Goal: Task Accomplishment & Management: Manage account settings

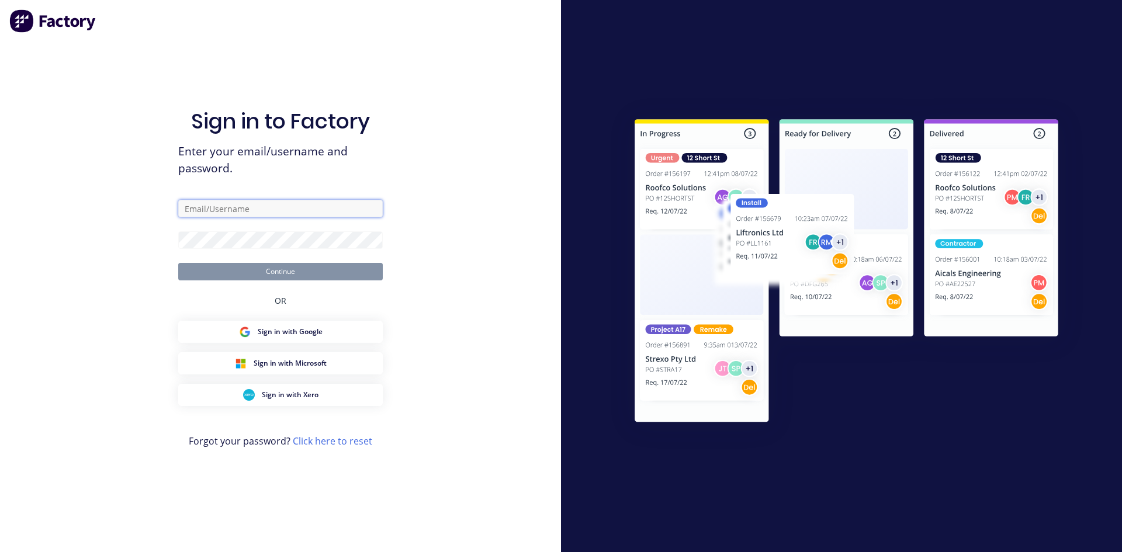
click at [230, 210] on input "text" at bounding box center [280, 209] width 205 height 18
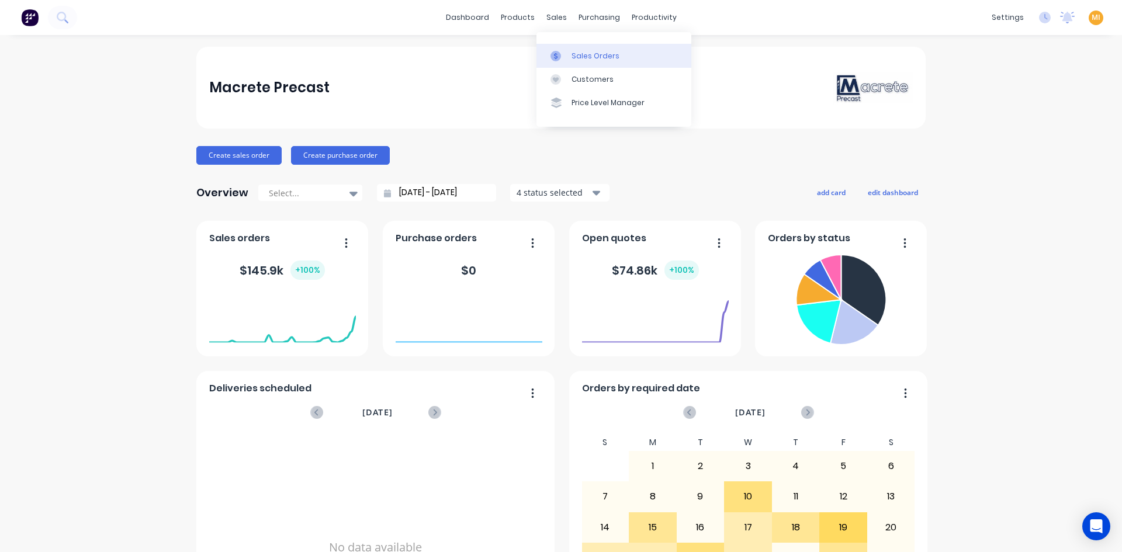
click at [574, 62] on link "Sales Orders" at bounding box center [614, 55] width 155 height 23
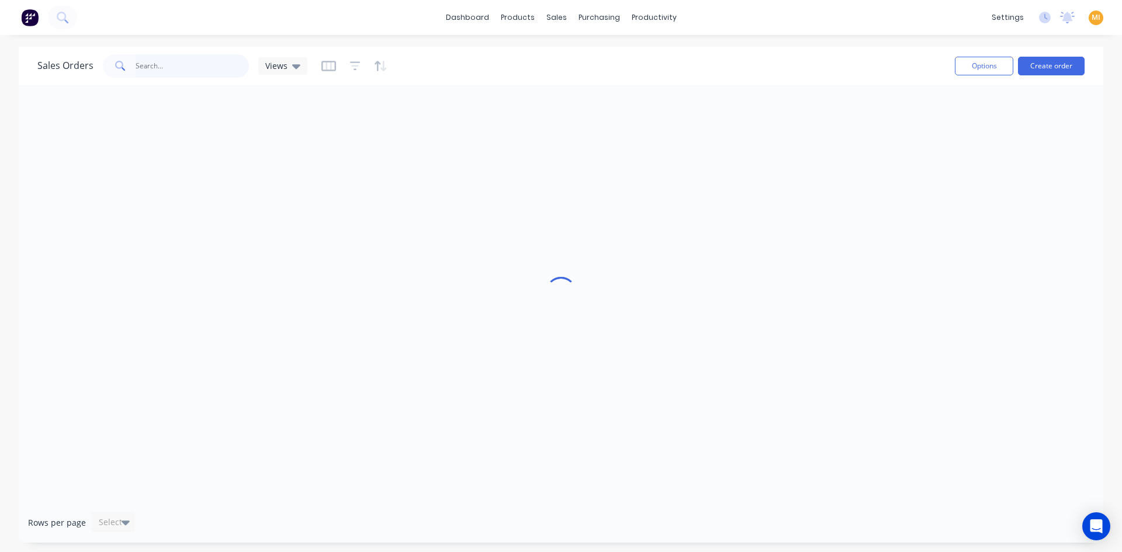
click at [158, 73] on input "text" at bounding box center [193, 65] width 114 height 23
paste input "7027"
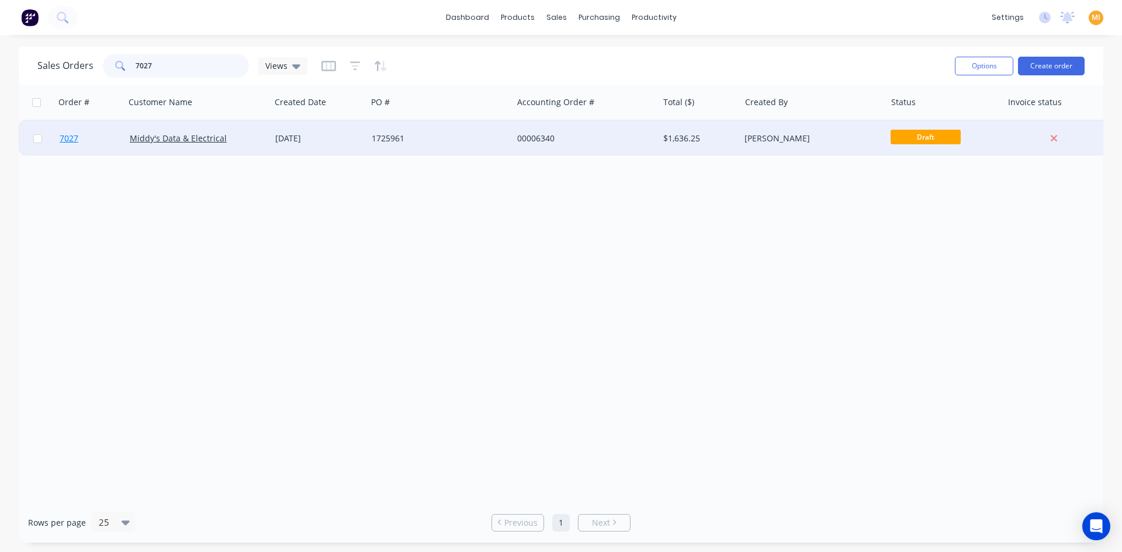
type input "7027"
click at [96, 143] on link "7027" at bounding box center [95, 138] width 70 height 35
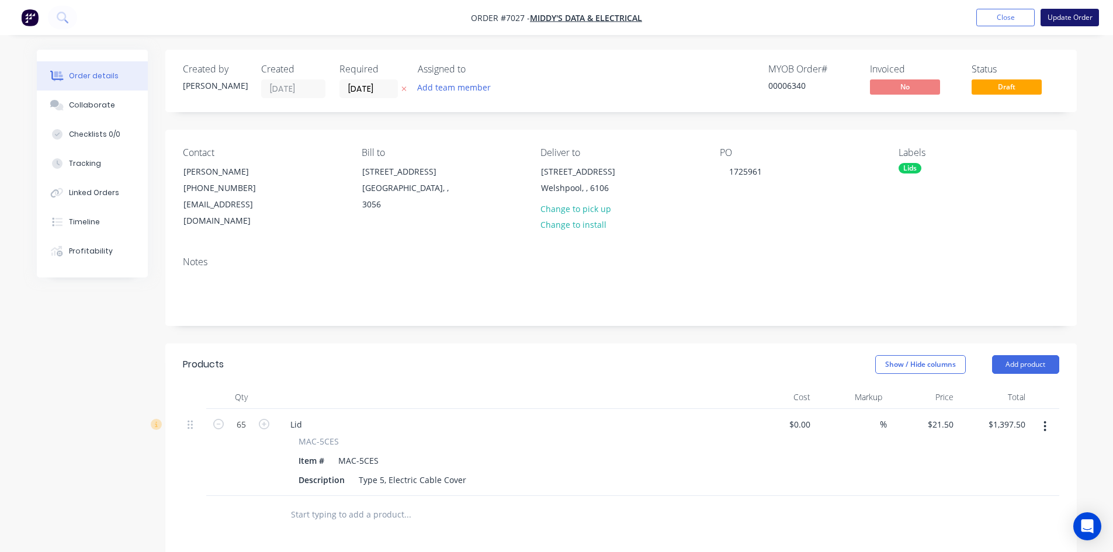
click at [1076, 16] on button "Update Order" at bounding box center [1070, 18] width 58 height 18
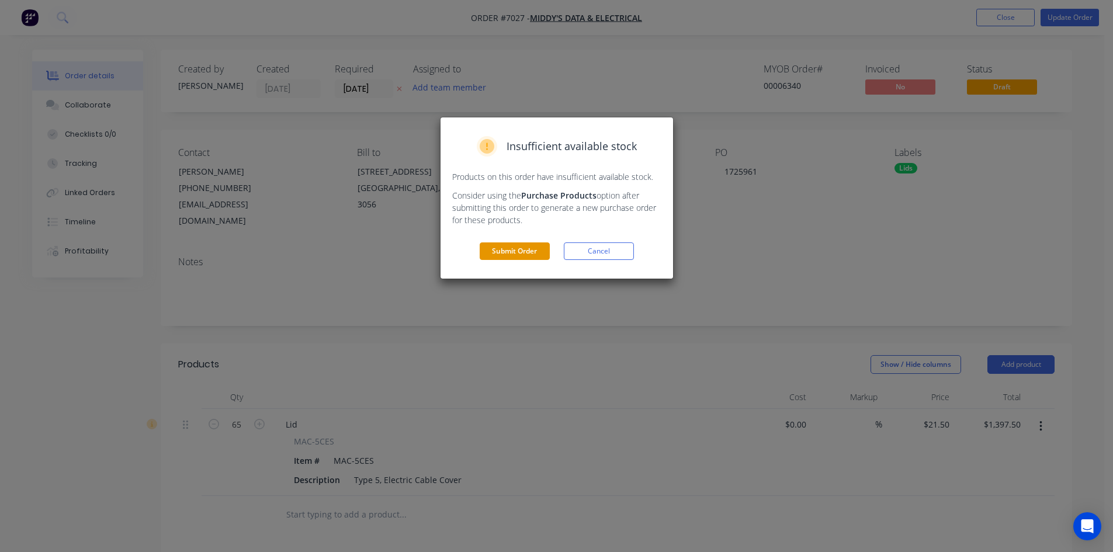
click at [525, 248] on button "Submit Order" at bounding box center [515, 252] width 70 height 18
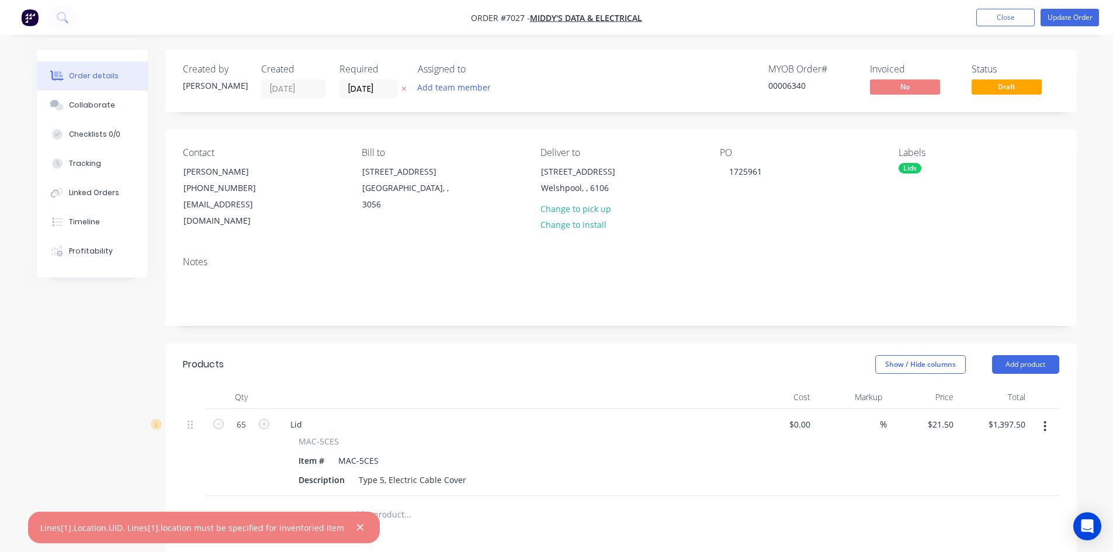
click at [239, 527] on div "Lines[1].Location.UID. Lines[1].location must be specified for inventoried item" at bounding box center [192, 528] width 304 height 12
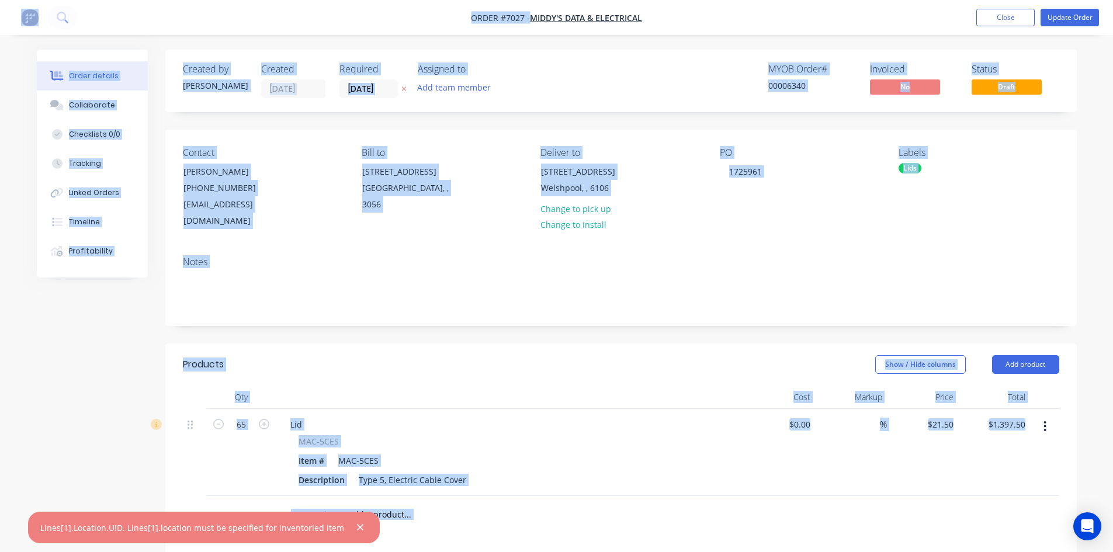
click at [239, 527] on div "Lines[1].Location.UID. Lines[1].location must be specified for inventoried item" at bounding box center [192, 528] width 304 height 12
copy div "specified"
click at [239, 527] on div "Lines[1].Location.UID. Lines[1].location must be specified for inventoried item" at bounding box center [192, 528] width 304 height 12
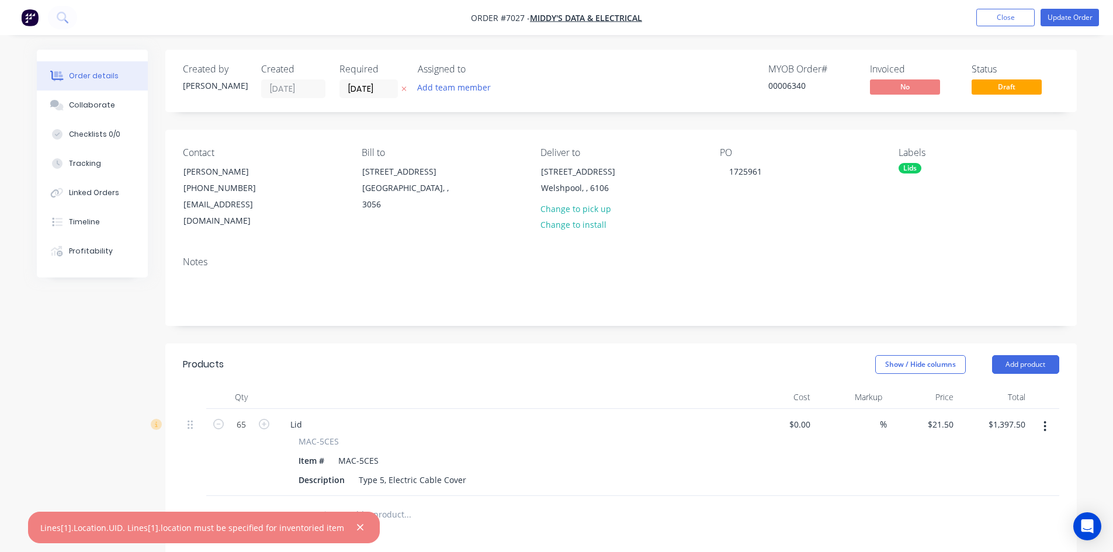
click at [167, 482] on div "Qty Cost Markup Price Total 65 Lid MAC-5CES Item # MAC-5CES Description Type 5,…" at bounding box center [621, 460] width 912 height 148
click at [984, 8] on nav "Order #7027 - Middy's Data & Electrical Add product Close Update Order" at bounding box center [556, 17] width 1113 height 35
click at [990, 16] on button "Close" at bounding box center [1006, 18] width 58 height 18
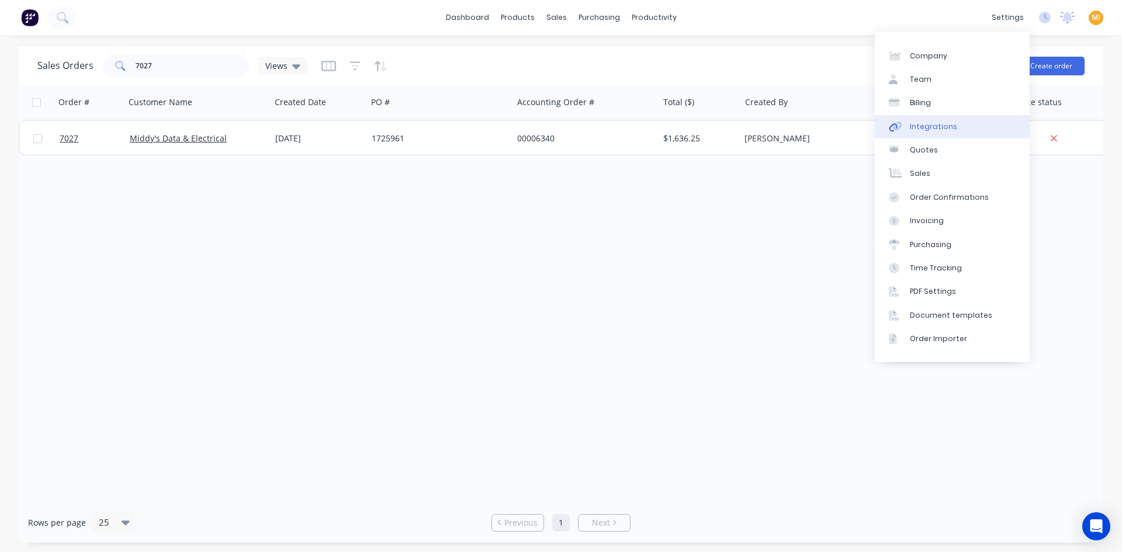
click at [925, 130] on div "Integrations" at bounding box center [933, 127] width 47 height 11
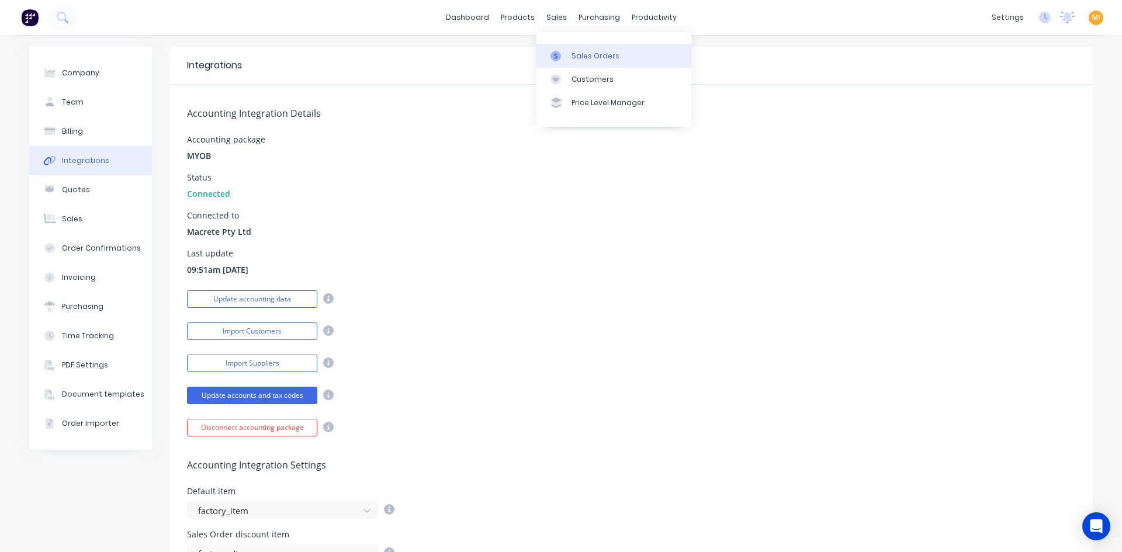
click at [576, 51] on div "Sales Orders" at bounding box center [596, 56] width 48 height 11
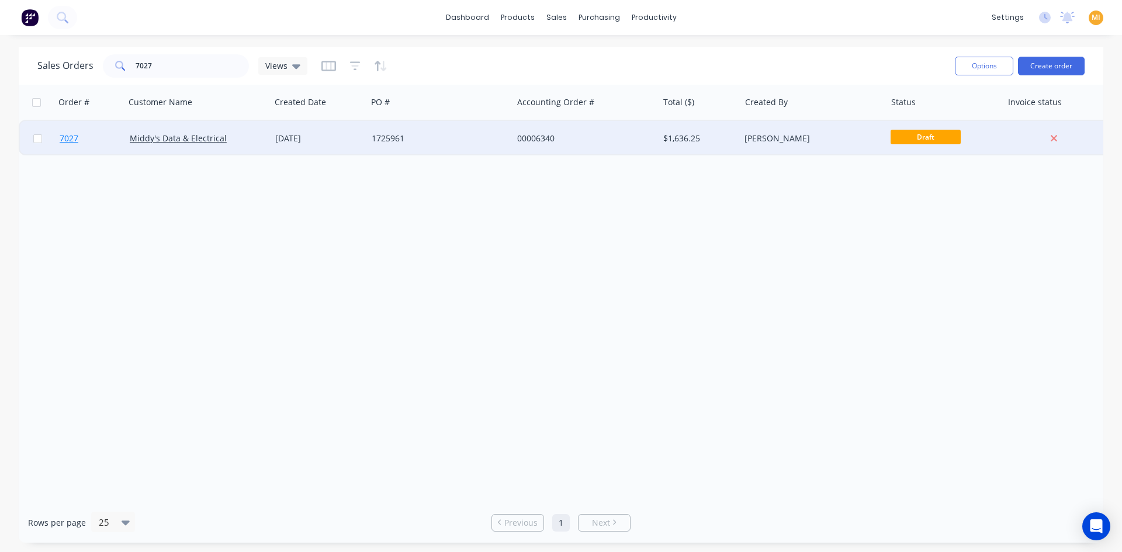
click at [109, 140] on link "7027" at bounding box center [95, 138] width 70 height 35
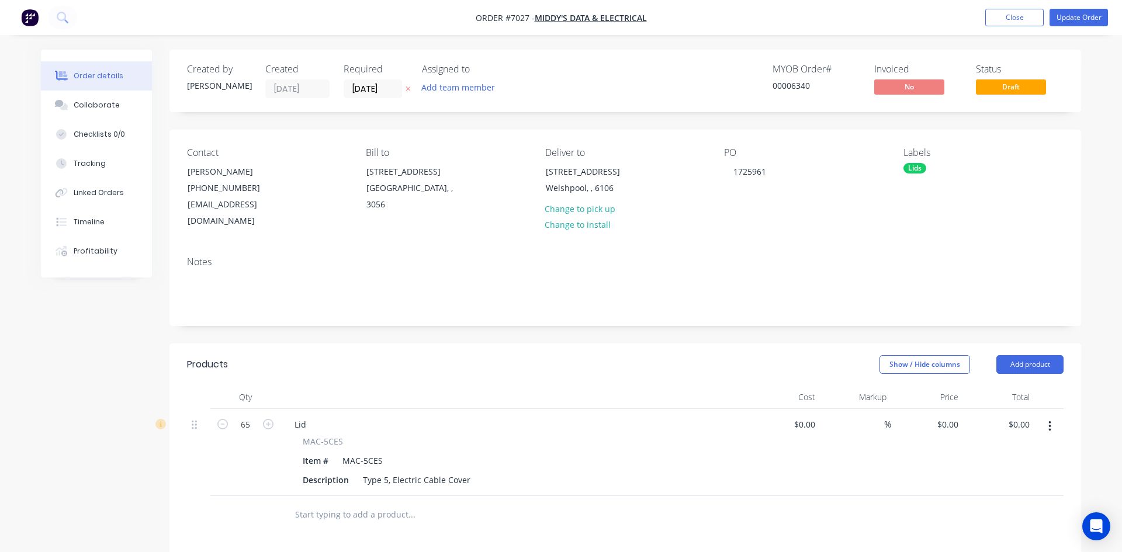
type input "$21.50"
type input "$1,397.50"
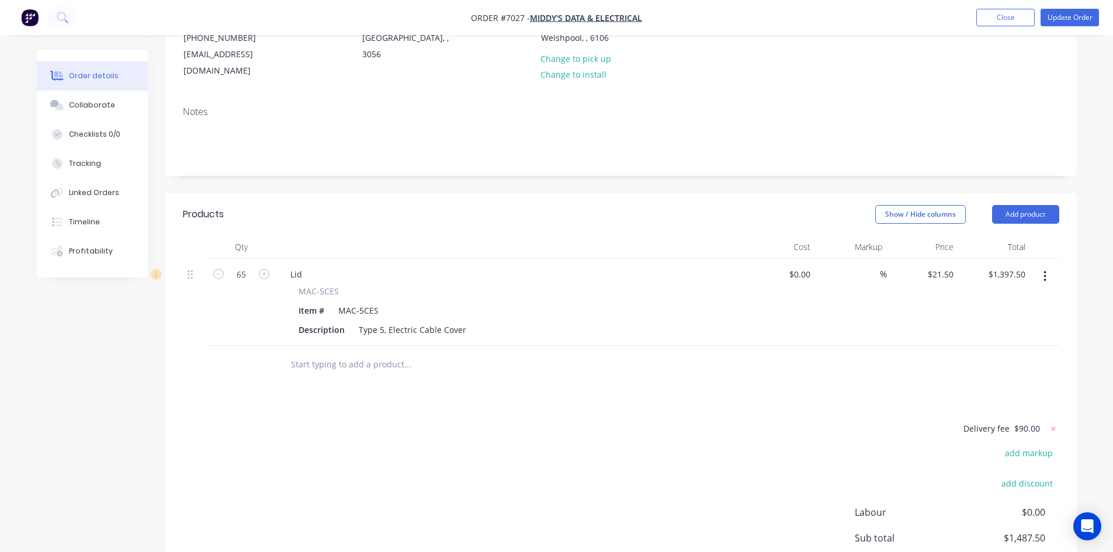
scroll to position [175, 0]
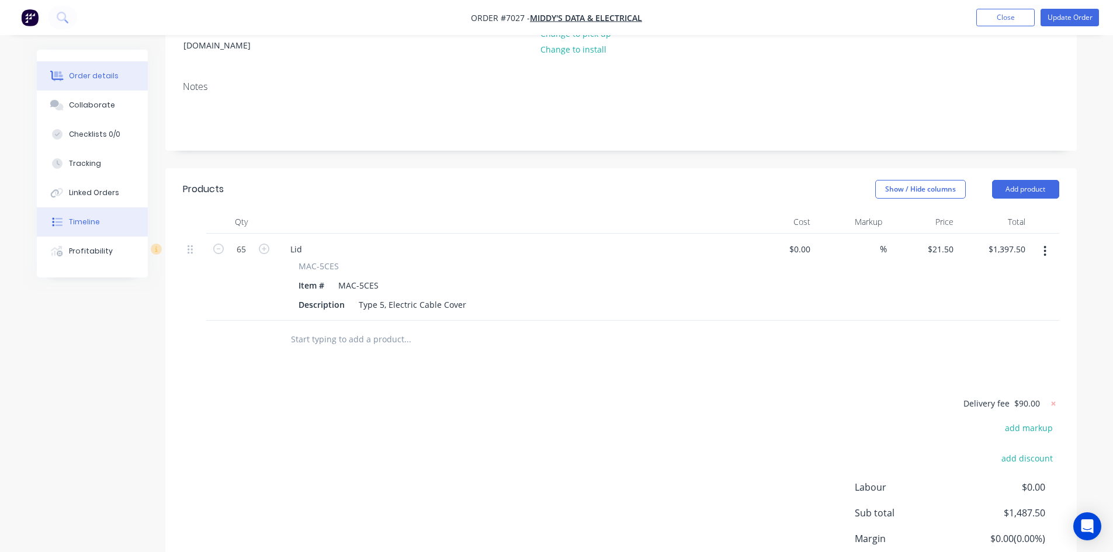
click at [75, 224] on div "Timeline" at bounding box center [84, 222] width 31 height 11
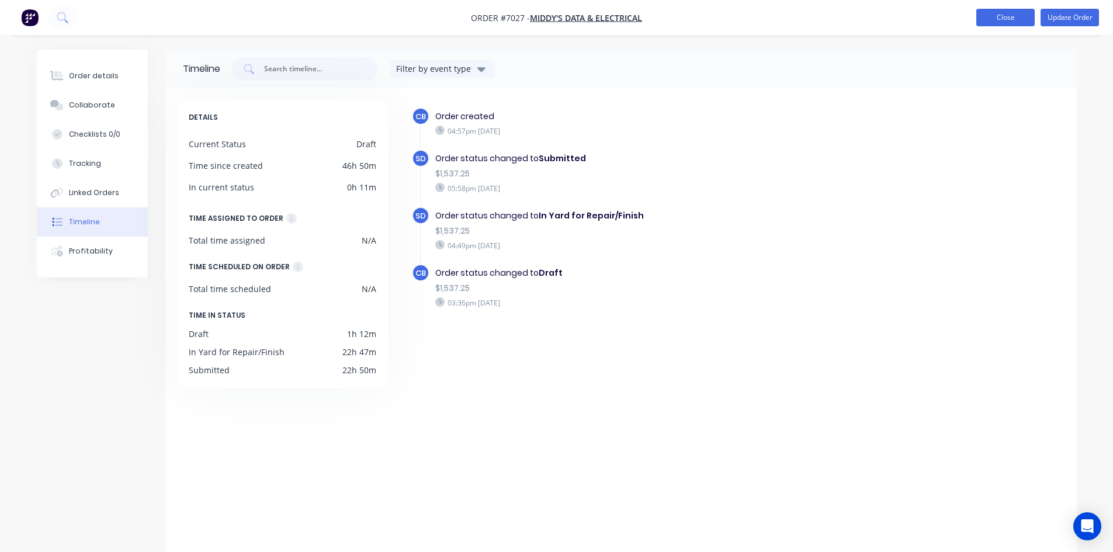
click at [1005, 15] on button "Close" at bounding box center [1006, 18] width 58 height 18
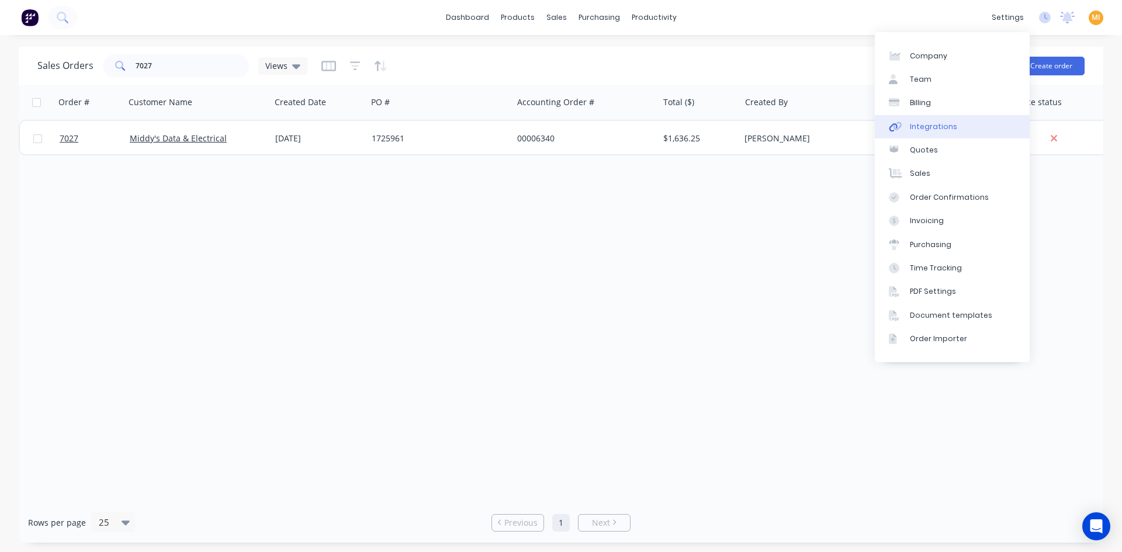
click at [942, 124] on div "Integrations" at bounding box center [933, 127] width 47 height 11
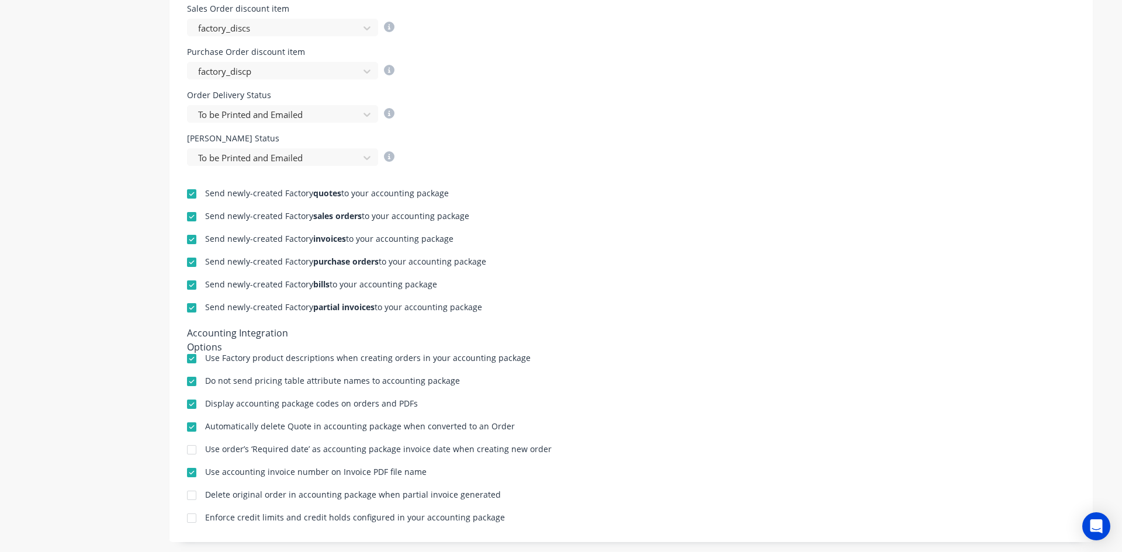
scroll to position [545, 0]
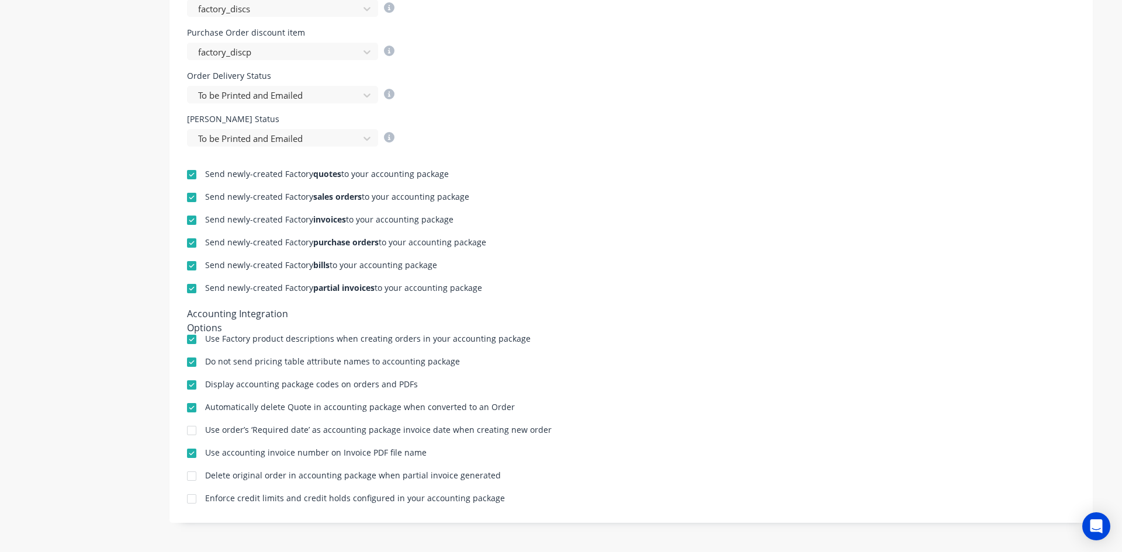
click at [112, 367] on div "Company Team Billing Integrations Quotes Sales Order Confirmations Invoicing Pu…" at bounding box center [90, 20] width 123 height 1039
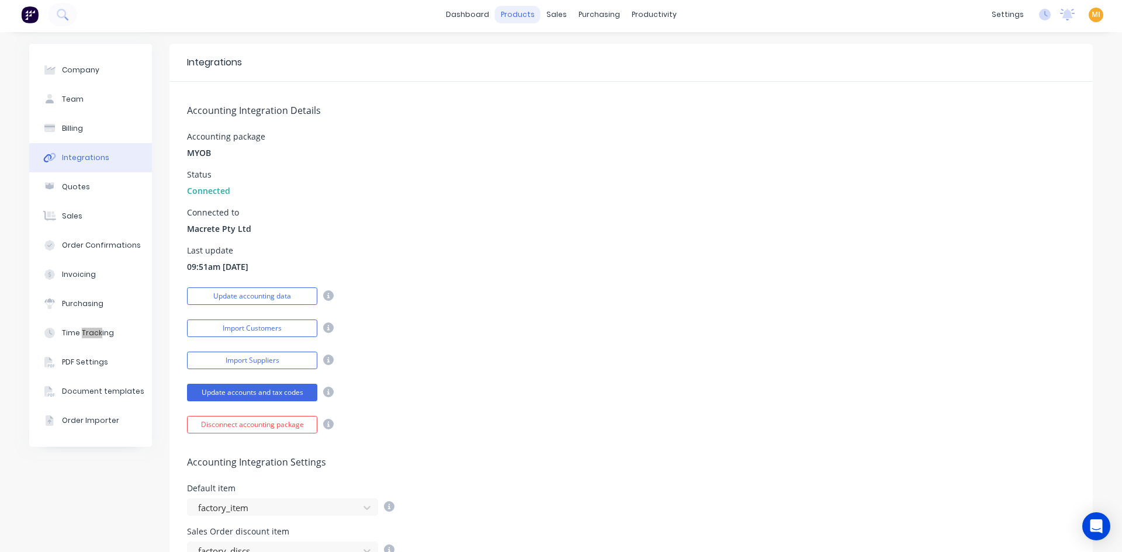
scroll to position [0, 0]
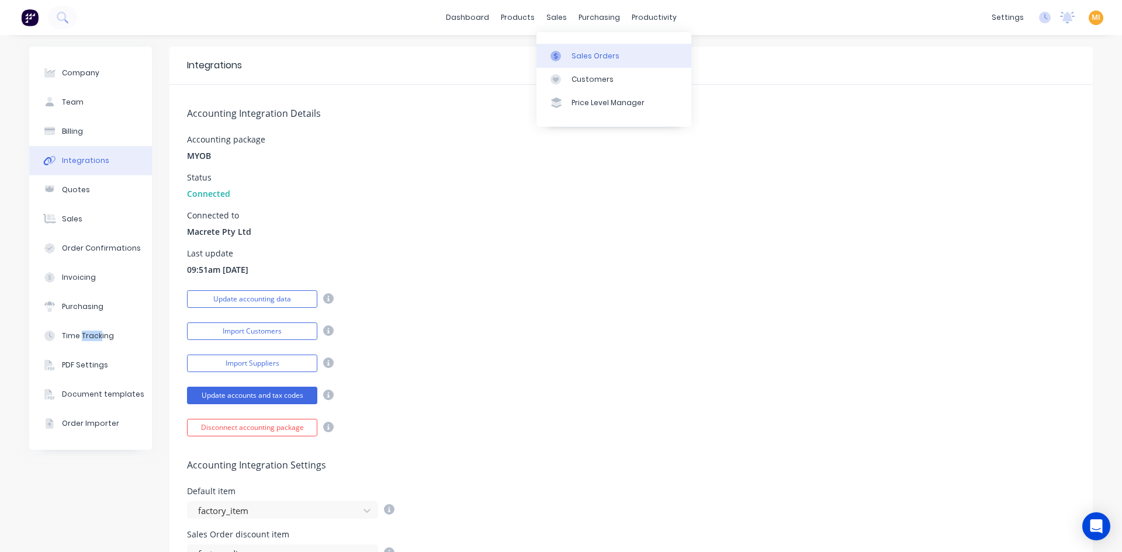
click at [568, 65] on link "Sales Orders" at bounding box center [614, 55] width 155 height 23
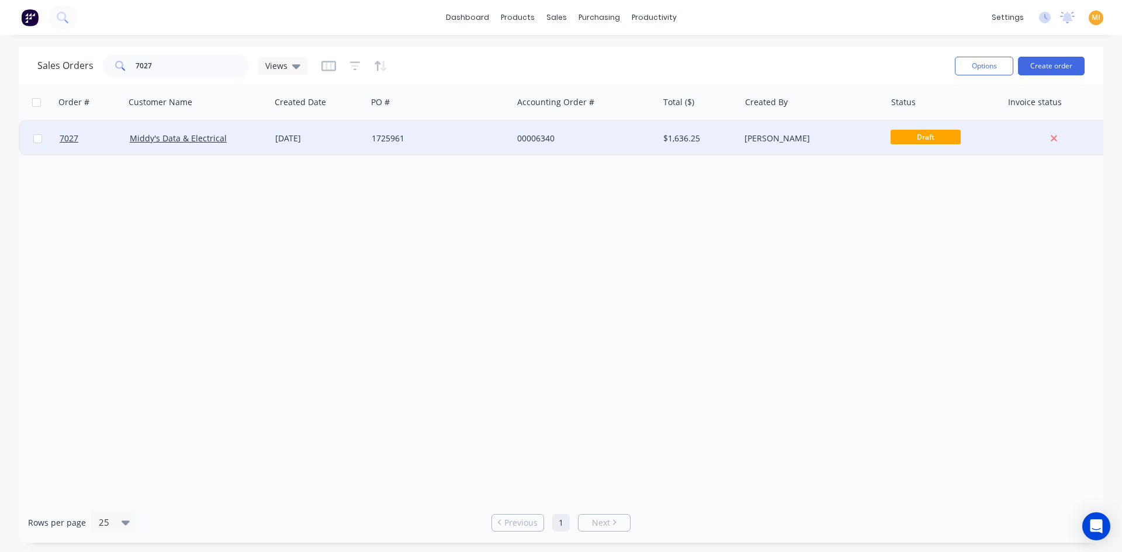
click at [244, 139] on div "Middy's Data & Electrical" at bounding box center [195, 139] width 130 height 12
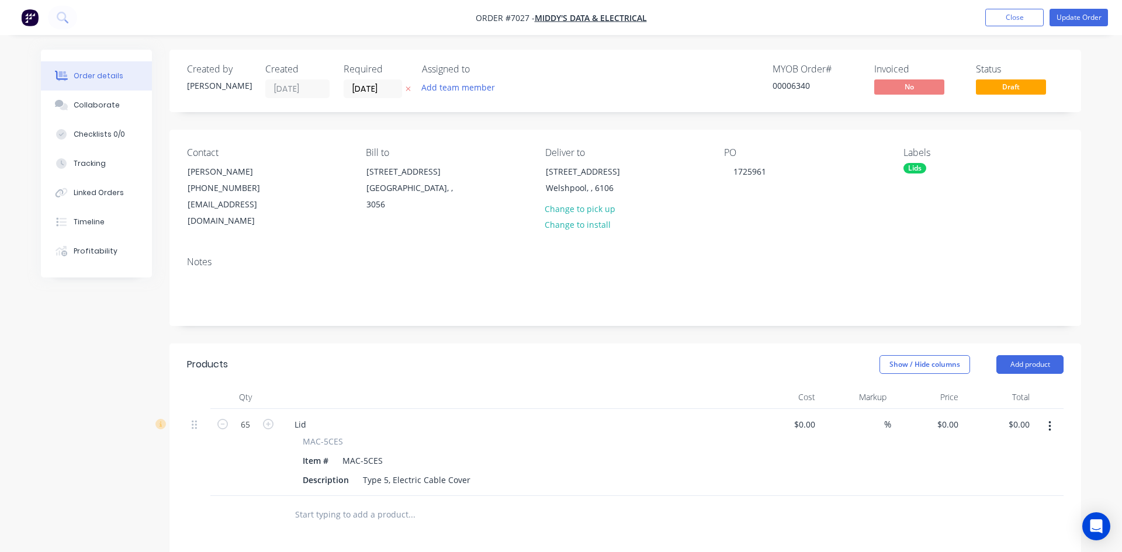
type input "$21.50"
type input "$1,397.50"
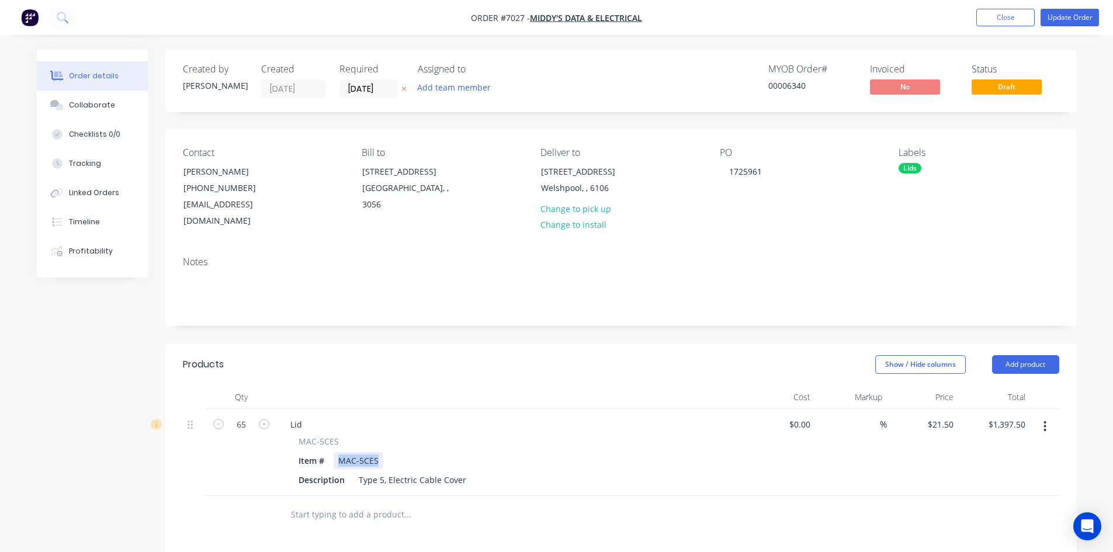
drag, startPoint x: 376, startPoint y: 443, endPoint x: 329, endPoint y: 445, distance: 47.4
click at [329, 452] on div "Item # MAC-5CES" at bounding box center [508, 460] width 428 height 17
copy div "MAC-5CES"
click at [61, 14] on icon at bounding box center [62, 17] width 11 height 11
click at [1015, 15] on button "Close" at bounding box center [1006, 18] width 58 height 18
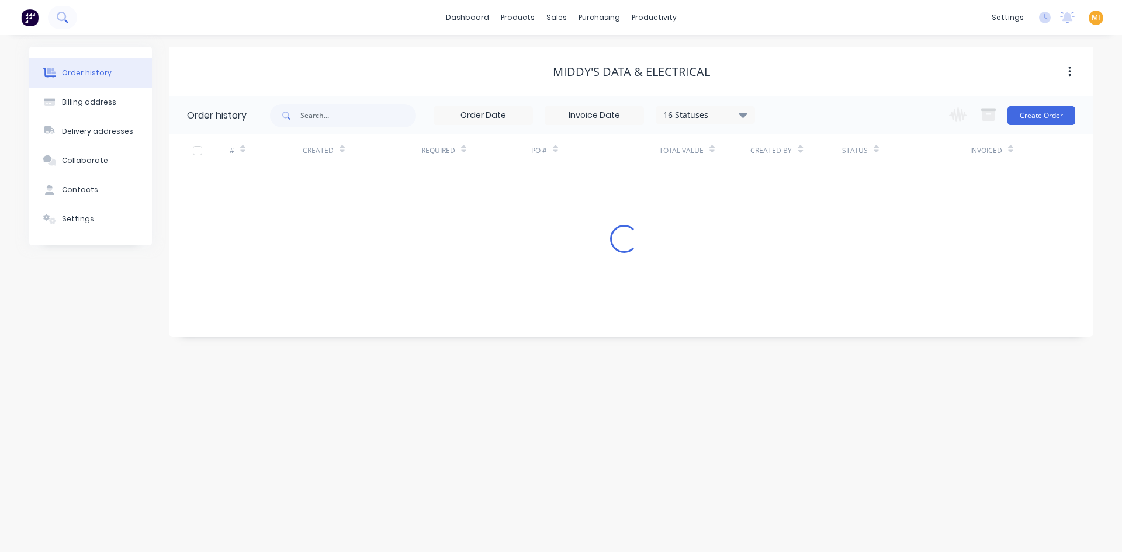
click at [60, 16] on icon at bounding box center [62, 17] width 11 height 11
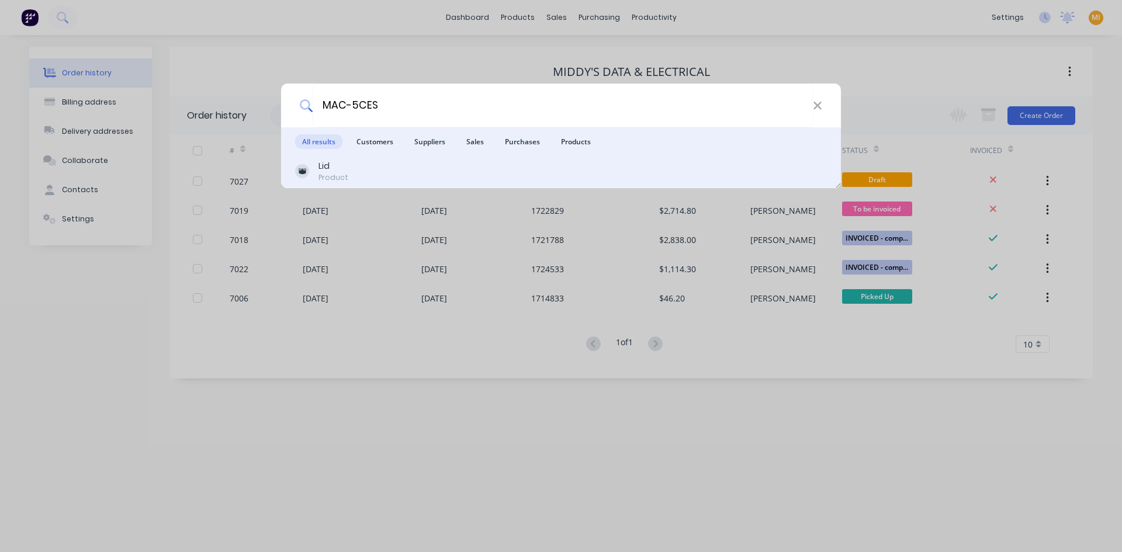
type input "MAC-5CES"
click at [378, 174] on div "Lid Product" at bounding box center [561, 171] width 532 height 23
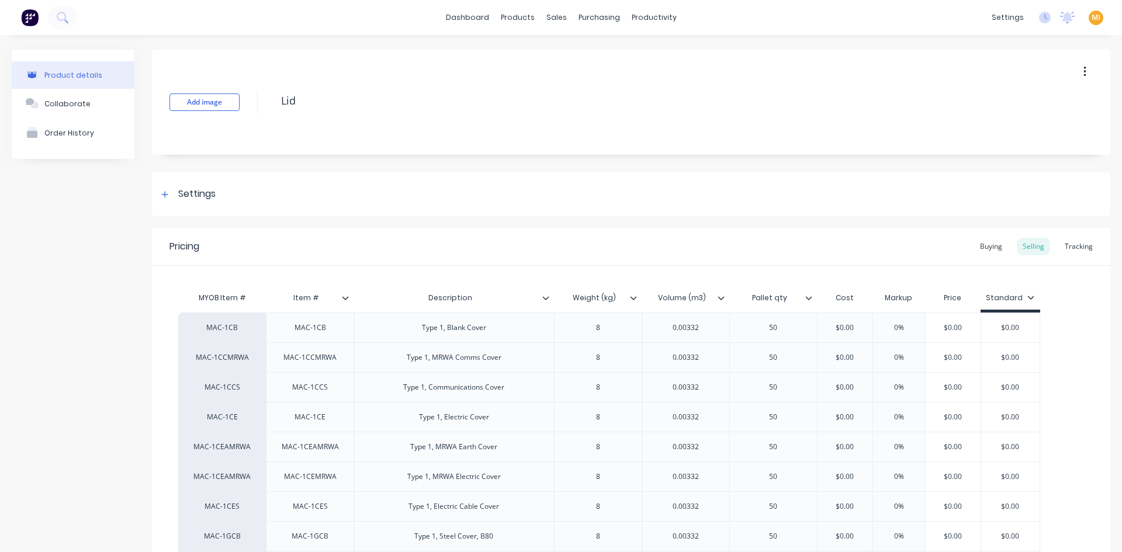
click at [172, 181] on div "Settings" at bounding box center [631, 194] width 959 height 44
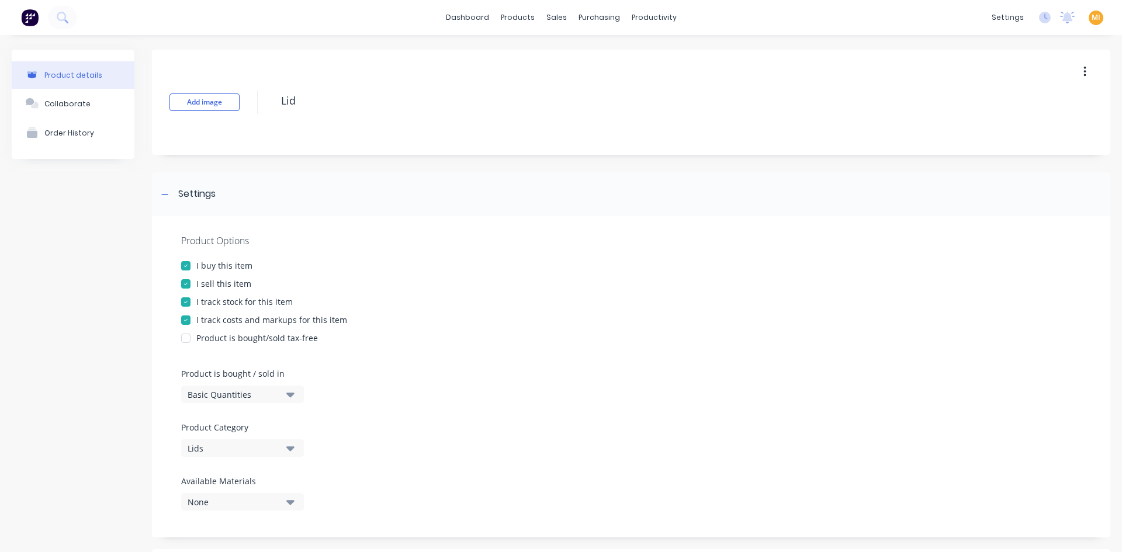
click at [247, 303] on div "I track stock for this item" at bounding box center [244, 302] width 96 height 12
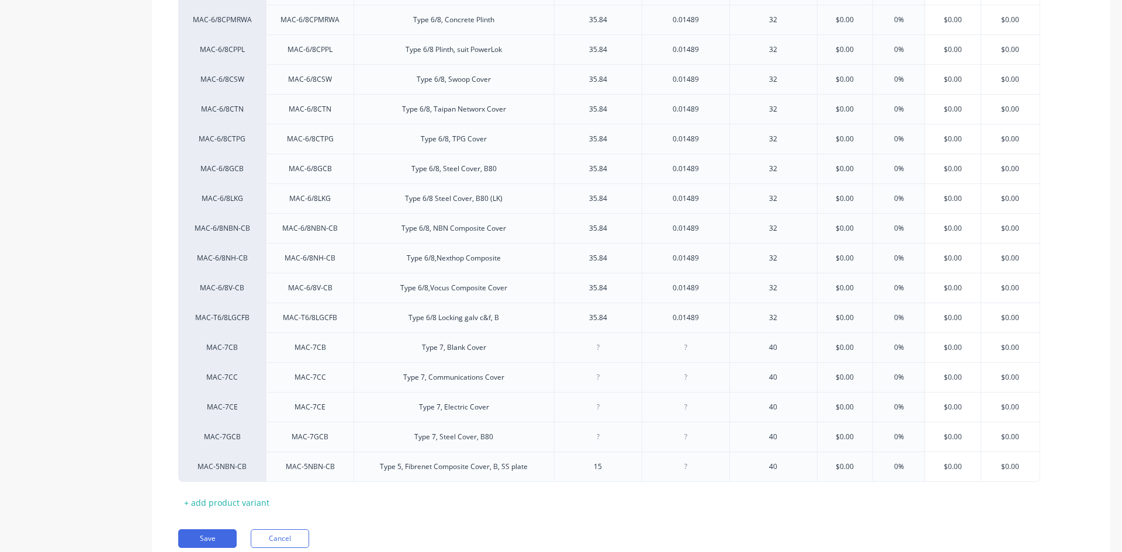
scroll to position [3294, 0]
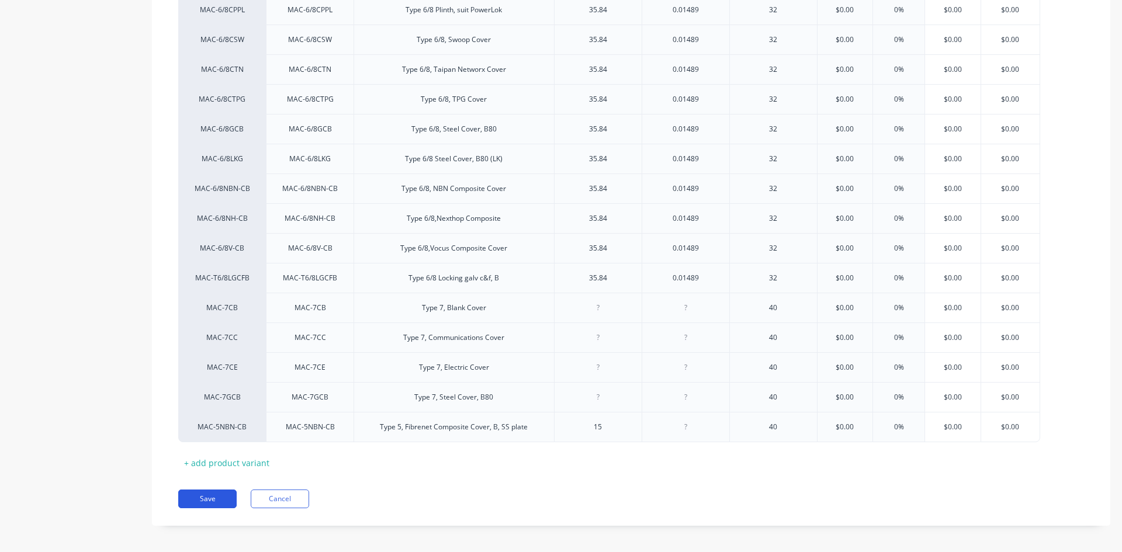
click at [214, 490] on button "Save" at bounding box center [207, 499] width 58 height 19
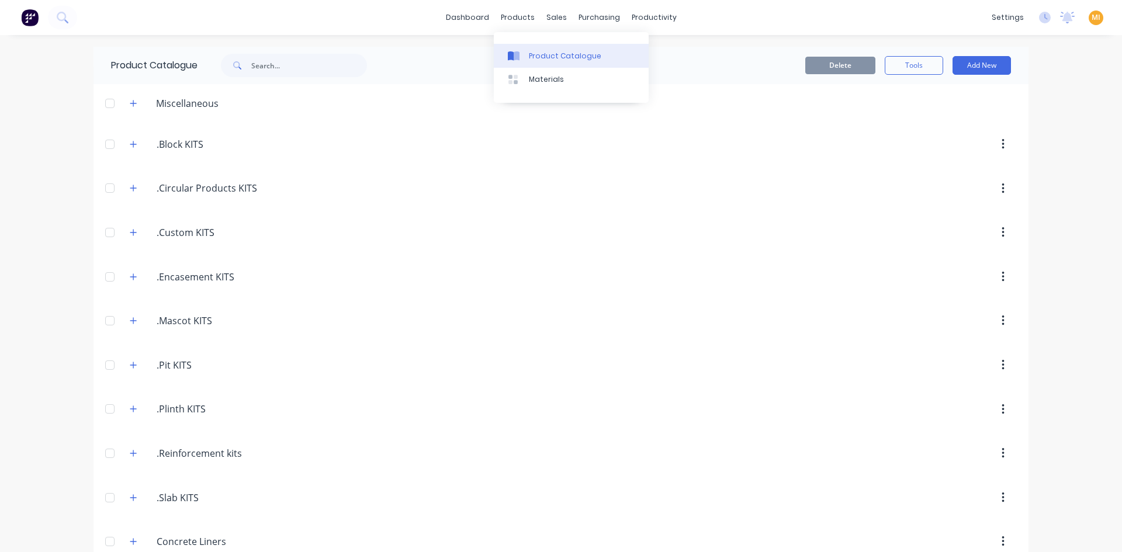
click at [529, 52] on div "Product Catalogue" at bounding box center [565, 56] width 72 height 11
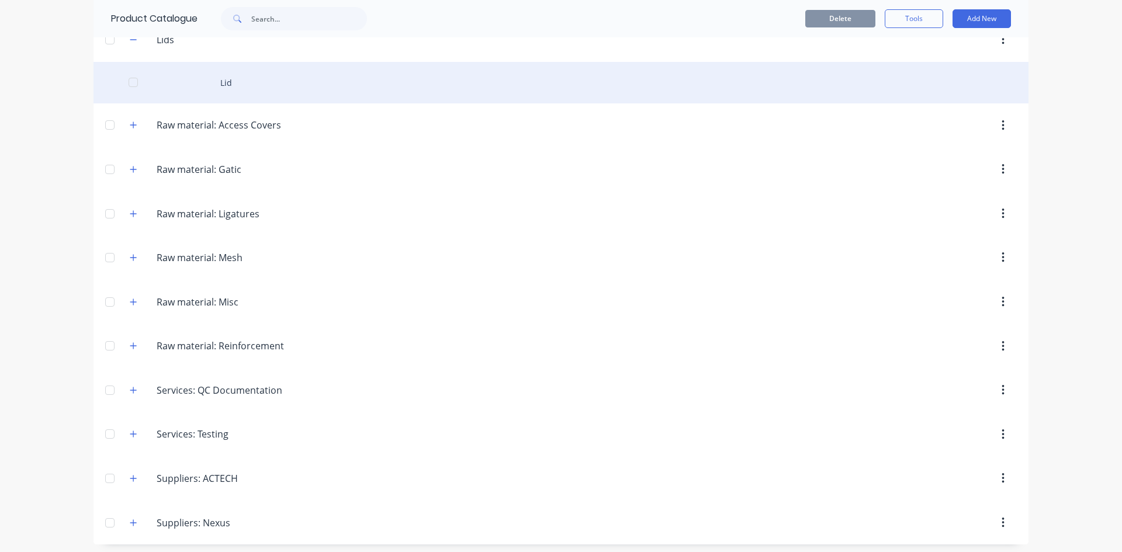
scroll to position [551, 0]
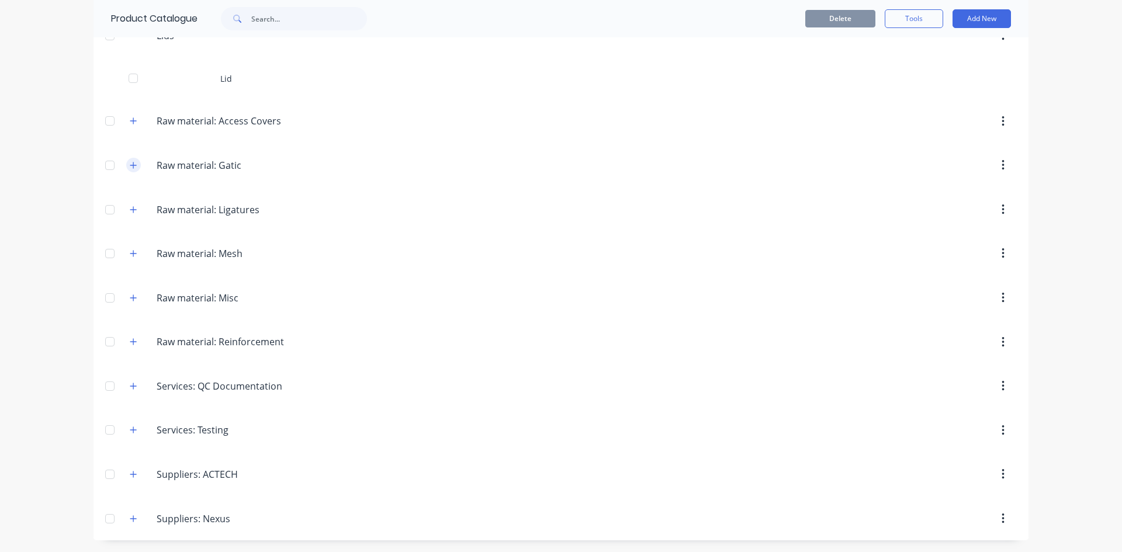
click at [126, 165] on button "button" at bounding box center [133, 165] width 15 height 15
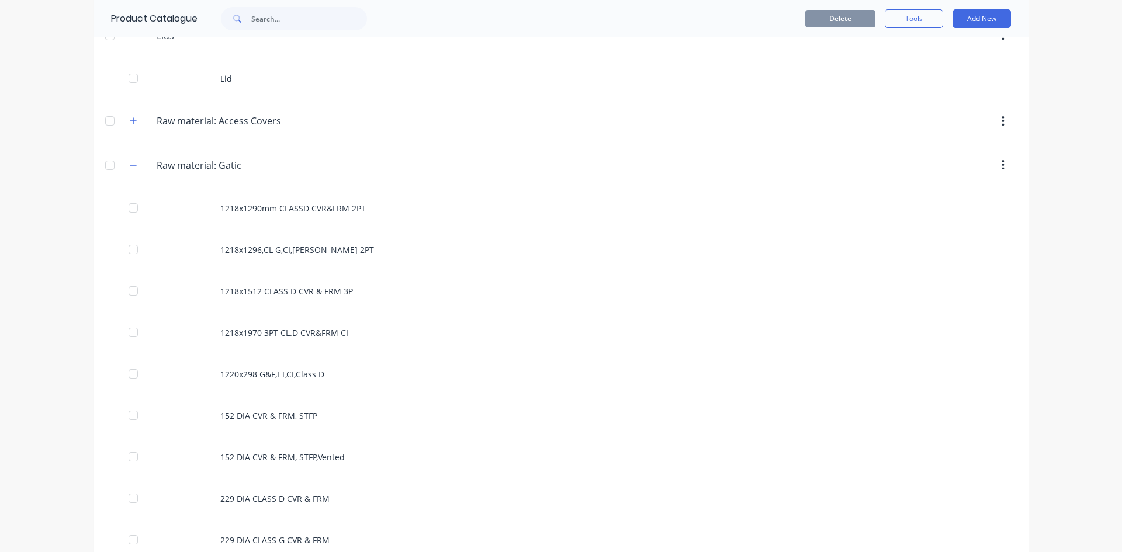
click at [210, 199] on div "1218x1290mm CLASSD CVR&FRM 2PT" at bounding box center [561, 208] width 935 height 41
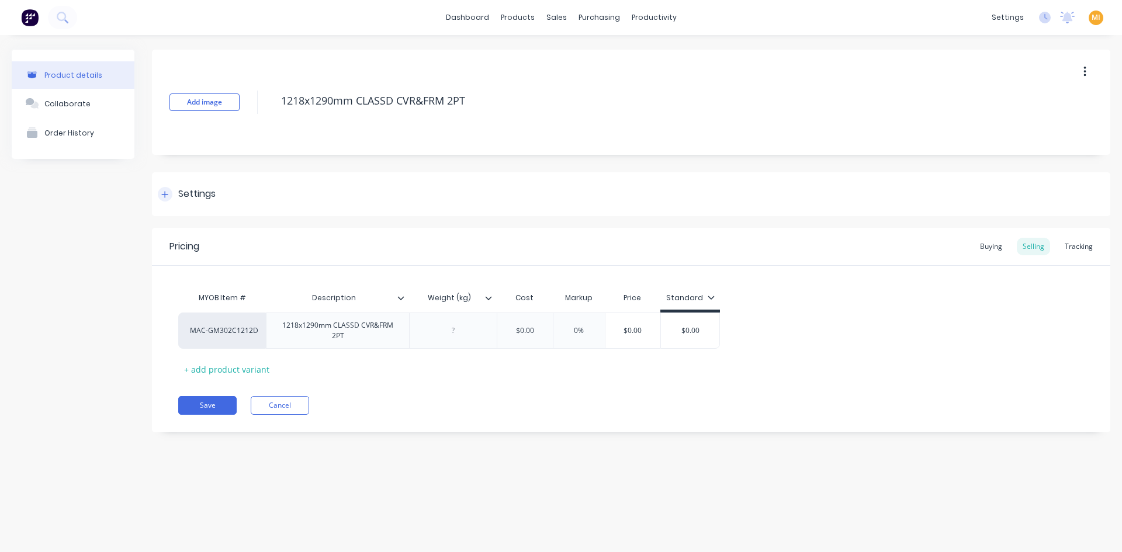
click at [218, 195] on div "Settings" at bounding box center [631, 194] width 959 height 44
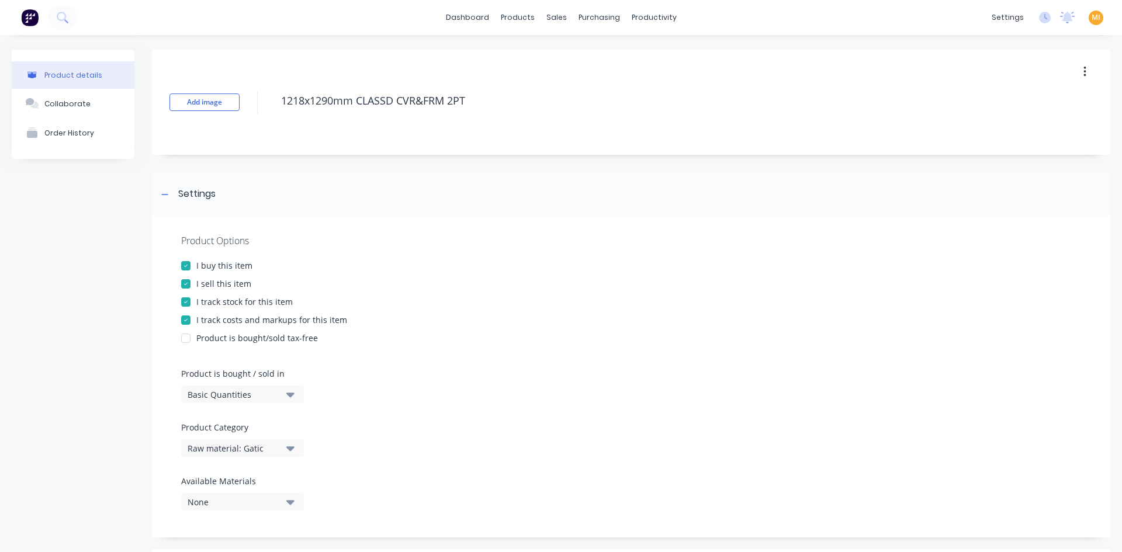
click at [296, 306] on div "I track stock for this item" at bounding box center [631, 302] width 900 height 12
click at [270, 305] on div "I track stock for this item" at bounding box center [244, 302] width 96 height 12
type textarea "x"
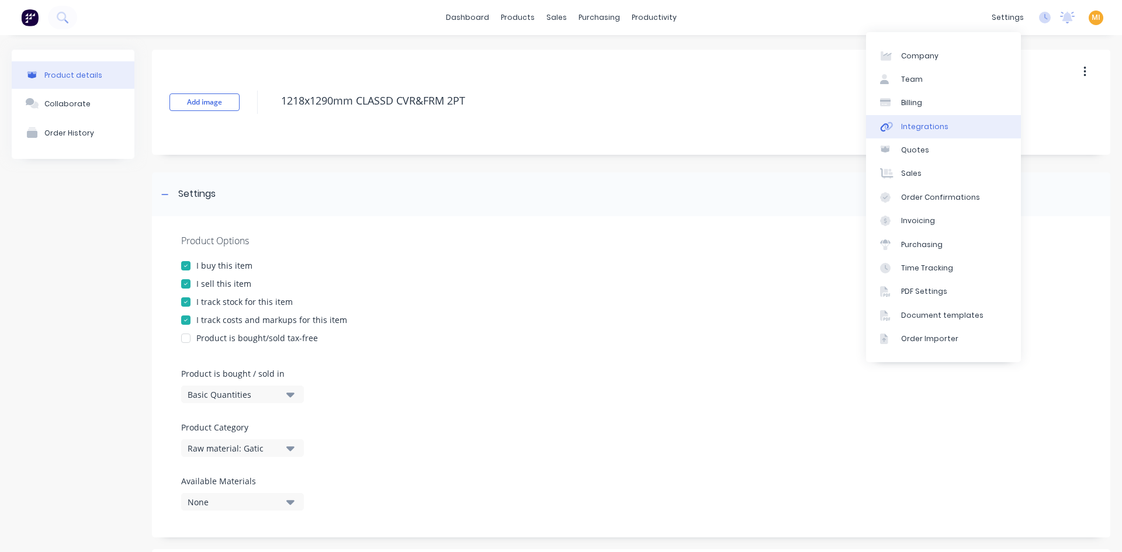
click at [938, 118] on link "Integrations" at bounding box center [943, 126] width 155 height 23
